Goal: Navigation & Orientation: Find specific page/section

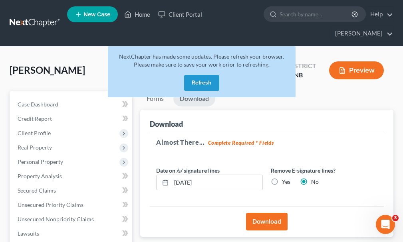
click at [198, 75] on button "Refresh" at bounding box center [201, 83] width 35 height 16
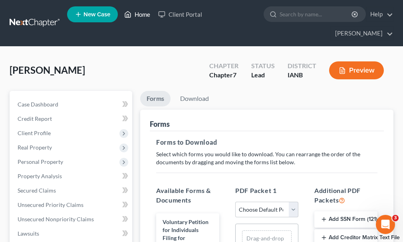
click at [144, 14] on link "Home" at bounding box center [137, 14] width 34 height 14
